Goal: Transaction & Acquisition: Subscribe to service/newsletter

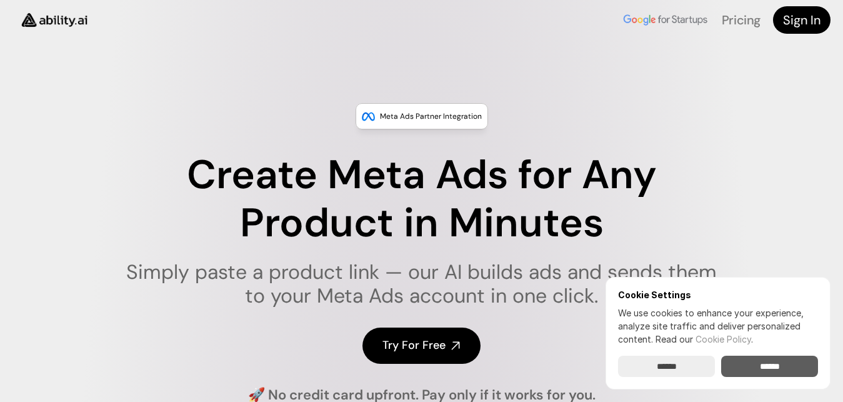
click at [766, 361] on input "******" at bounding box center [769, 366] width 97 height 21
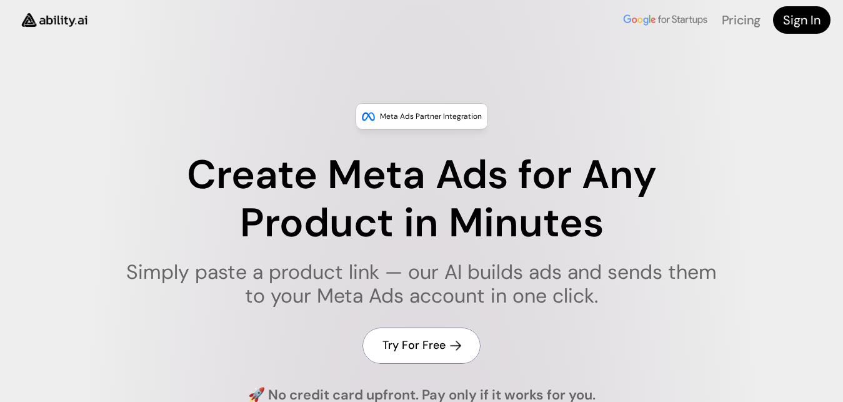
click at [456, 349] on use at bounding box center [455, 345] width 11 height 11
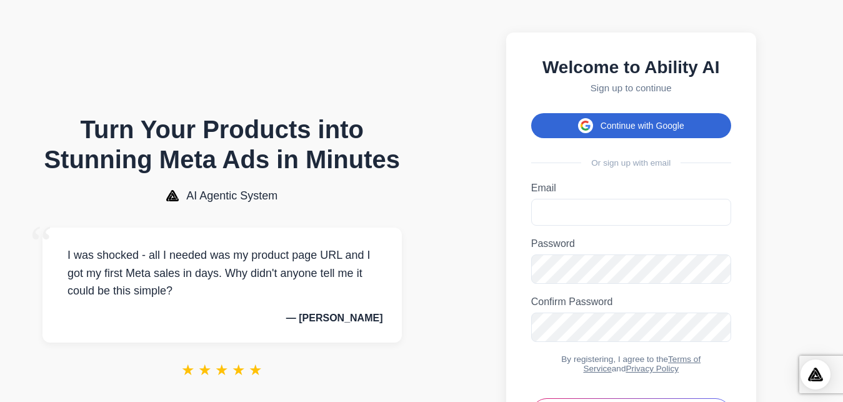
click at [665, 132] on button "Continue with Google" at bounding box center [631, 125] width 200 height 25
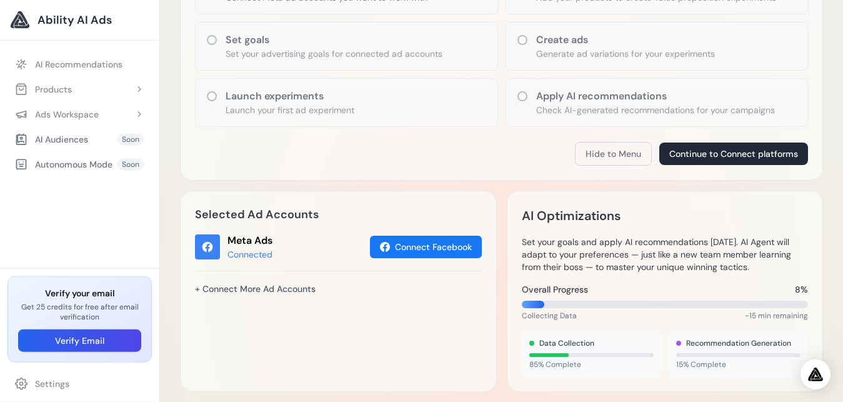
scroll to position [251, 0]
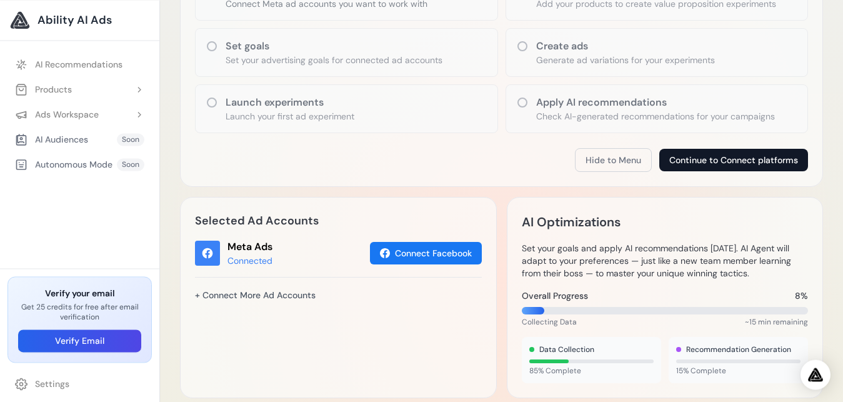
click at [747, 166] on button "Continue to Connect platforms" at bounding box center [733, 160] width 149 height 23
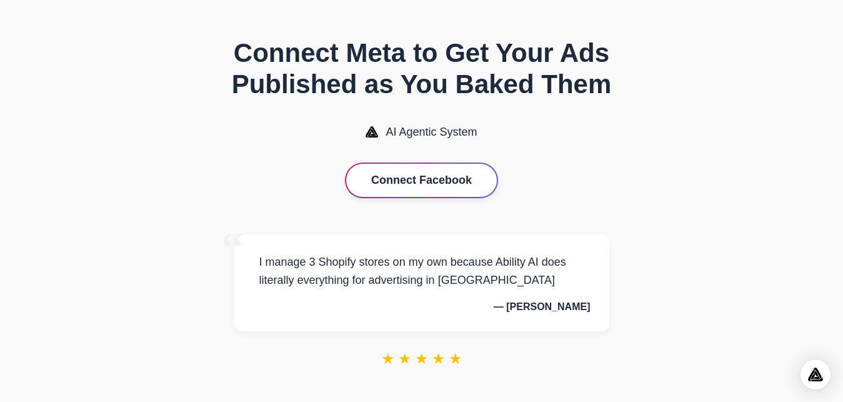
click at [423, 189] on button "Connect Facebook" at bounding box center [421, 180] width 151 height 33
